Goal: Find specific page/section: Find specific page/section

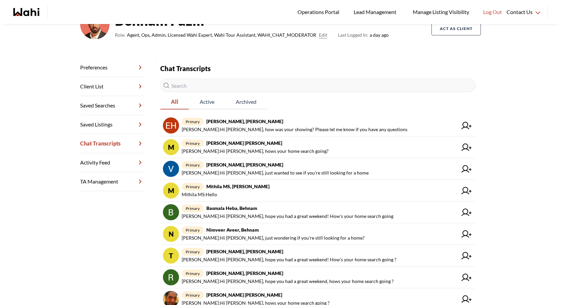
scroll to position [64, 0]
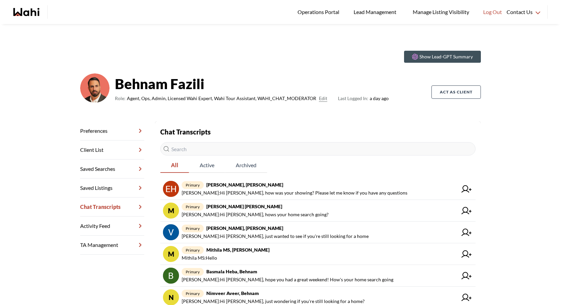
click at [252, 148] on input "text" at bounding box center [317, 148] width 315 height 13
paste input "[PERSON_NAME]"
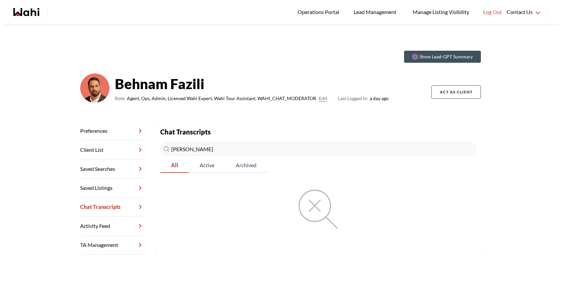
type input "[PERSON_NAME]"
